Goal: Information Seeking & Learning: Learn about a topic

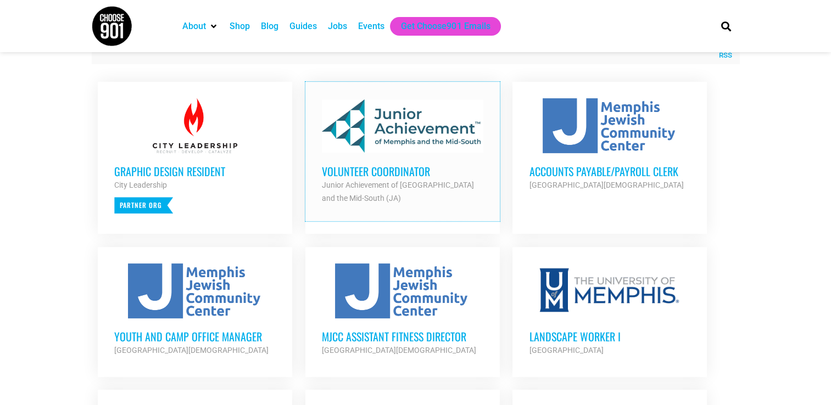
scroll to position [439, 0]
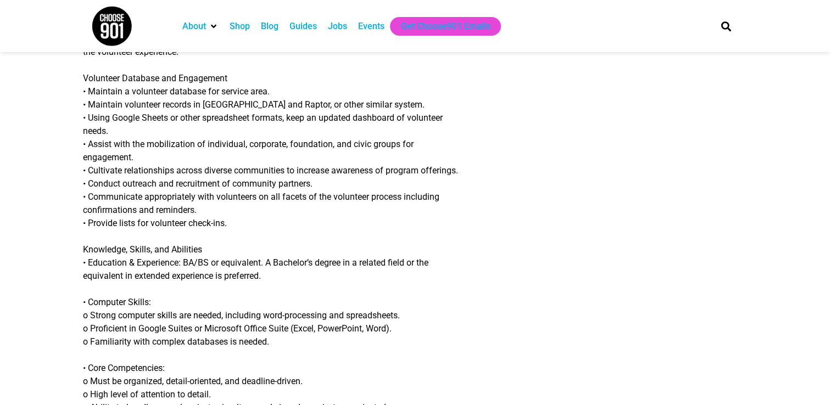
scroll to position [659, 0]
